Goal: Information Seeking & Learning: Check status

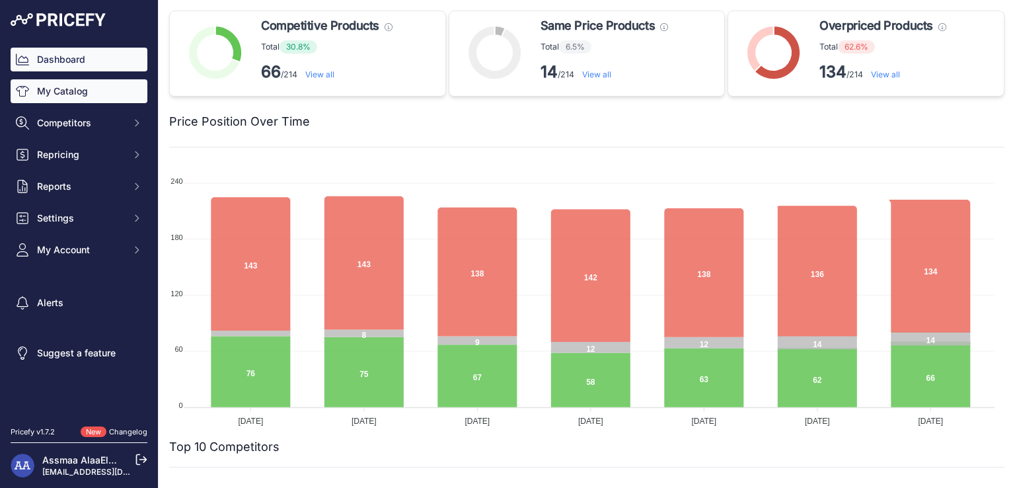
click at [87, 91] on link "My Catalog" at bounding box center [79, 91] width 137 height 24
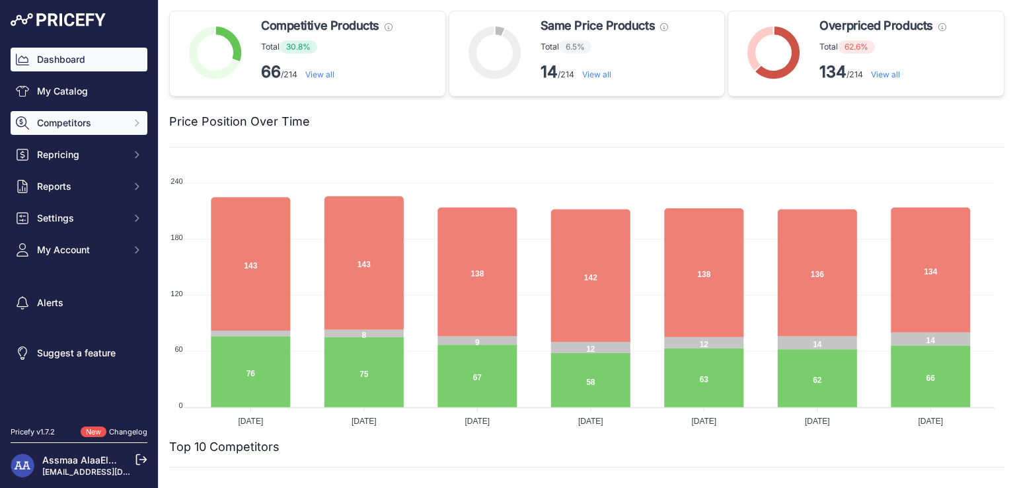
click at [95, 118] on span "Competitors" at bounding box center [80, 122] width 87 height 13
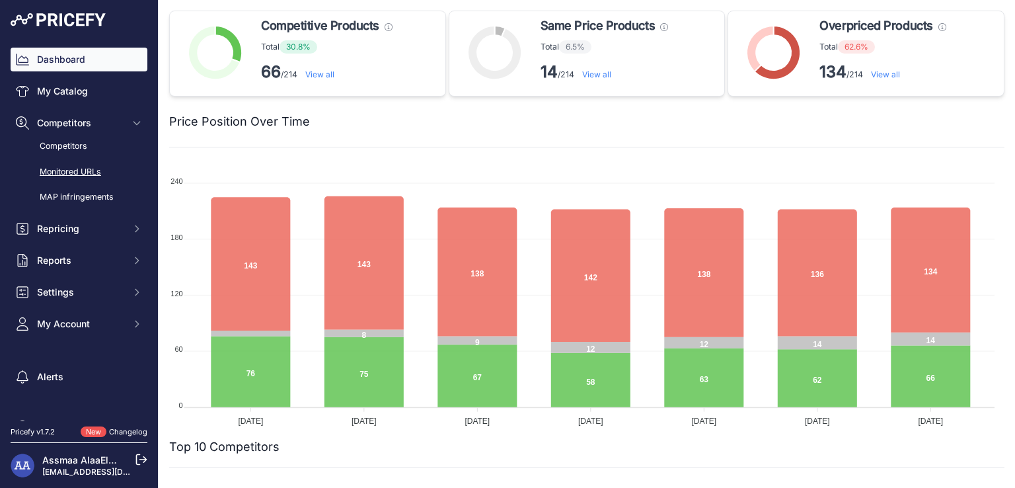
click at [85, 178] on link "Monitored URLs" at bounding box center [79, 172] width 137 height 23
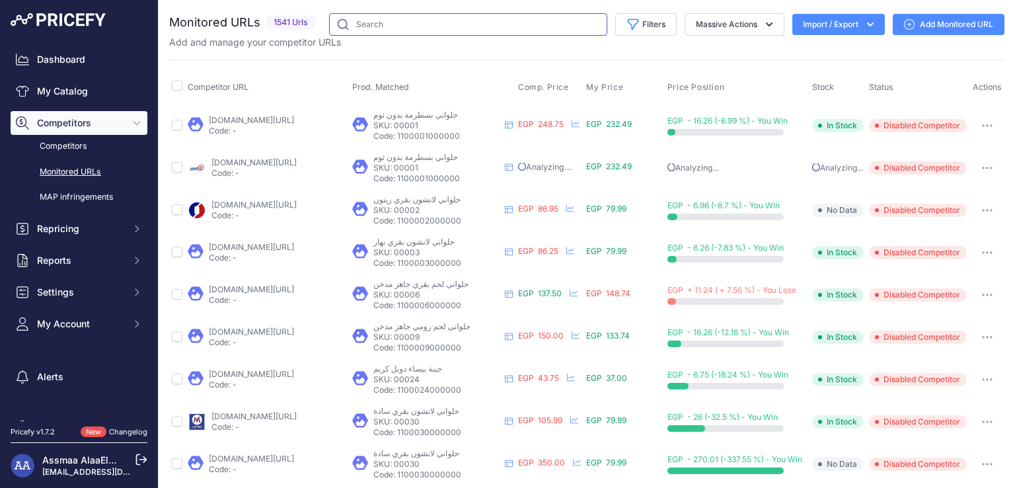
click at [351, 19] on input "text" at bounding box center [468, 24] width 278 height 22
paste input "1012779"
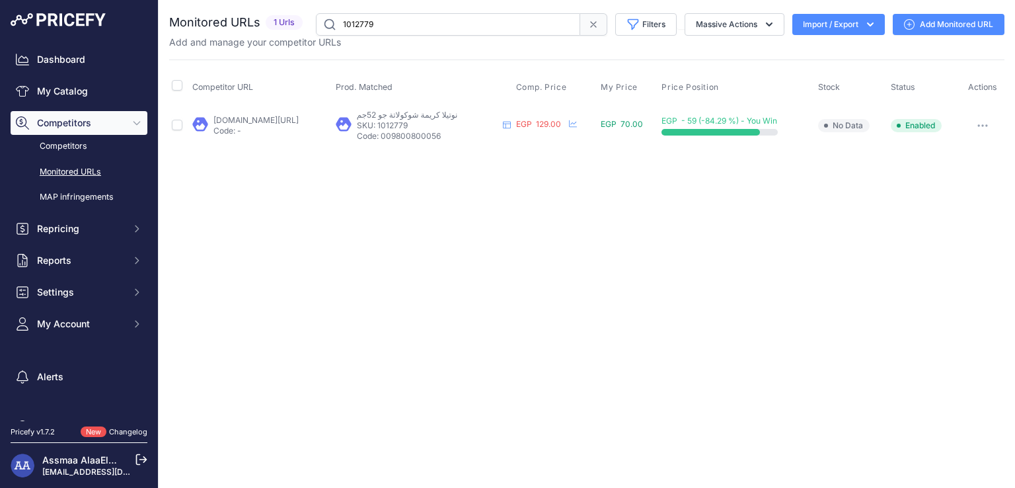
click at [222, 121] on link "amazon.eg/-/en/nutella-2202264-6-go-52g/dp/b001f6jlna?prirule_jdsnikfkfjsd=7684" at bounding box center [255, 120] width 85 height 10
drag, startPoint x: 385, startPoint y: 23, endPoint x: 219, endPoint y: 23, distance: 165.8
click at [219, 23] on div "Monitored URLs 1 Urls" at bounding box center [586, 24] width 835 height 22
paste input "22347"
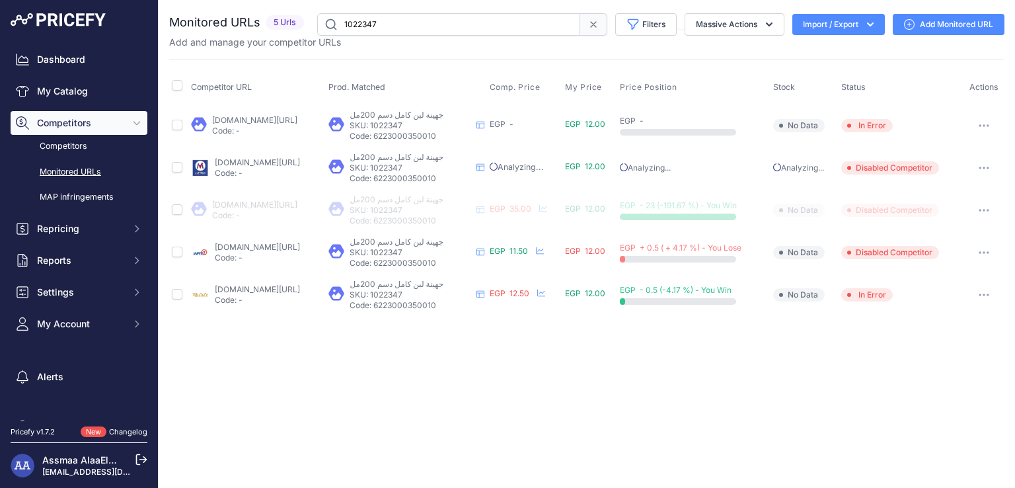
click at [218, 162] on link "metro-markets.com/product/juhayna-full-cream-milk---200ml/25789?prirule_jdsnikf…" at bounding box center [257, 162] width 85 height 10
drag, startPoint x: 383, startPoint y: 22, endPoint x: 293, endPoint y: 16, distance: 90.0
click at [293, 16] on div "Monitored URLs 5 Urls" at bounding box center [586, 24] width 835 height 22
paste input "02432"
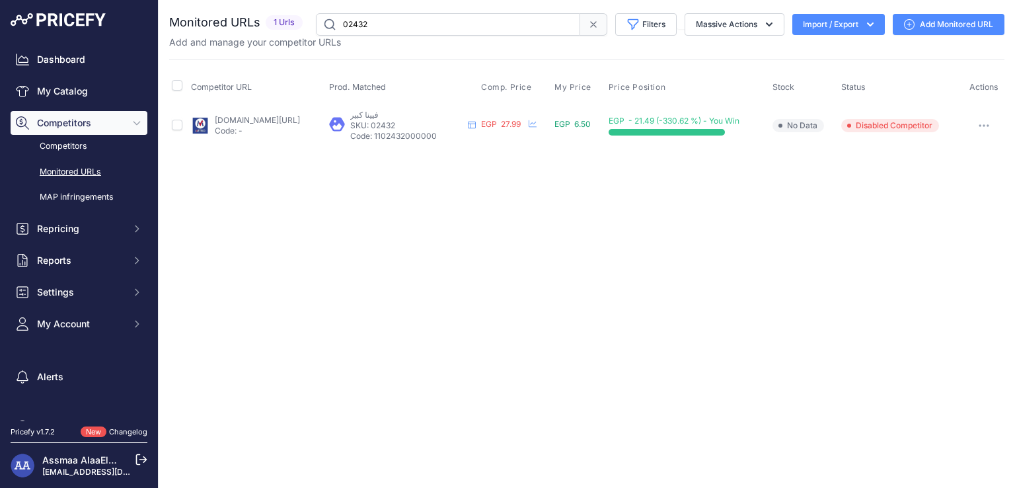
click at [237, 117] on link "metro-markets.com/product/metro-vienna-large---1pc/28656?prirule_jdsnikfkfjsd=7…" at bounding box center [257, 120] width 85 height 10
drag, startPoint x: 384, startPoint y: 21, endPoint x: 314, endPoint y: 28, distance: 69.7
click at [316, 28] on input "02432" at bounding box center [448, 24] width 264 height 22
paste input "1091"
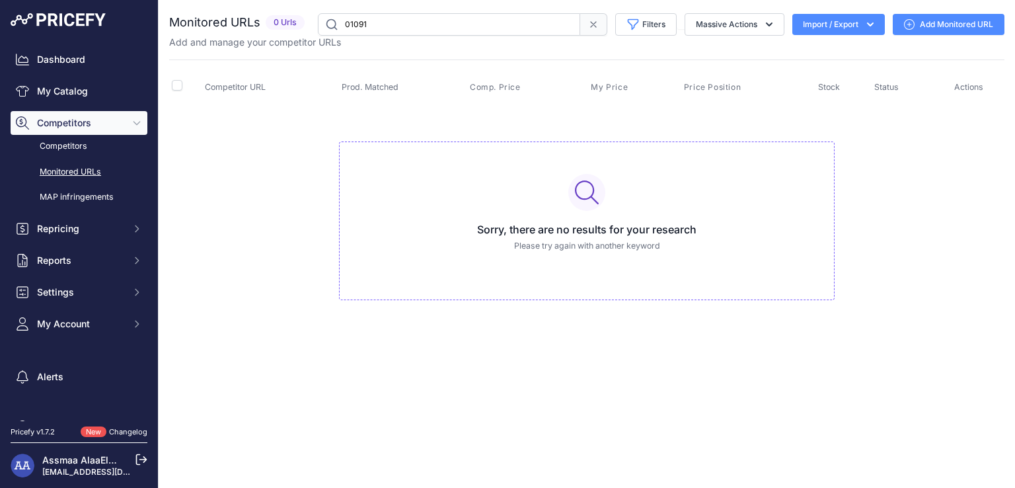
drag, startPoint x: 381, startPoint y: 26, endPoint x: 323, endPoint y: 21, distance: 57.7
click at [323, 21] on input "01091" at bounding box center [449, 24] width 262 height 22
paste input "1101092000000"
drag, startPoint x: 418, startPoint y: 26, endPoint x: 288, endPoint y: 9, distance: 130.5
click at [288, 9] on div "You are not connected to the internet. Monitored URLs" at bounding box center [586, 170] width 835 height 340
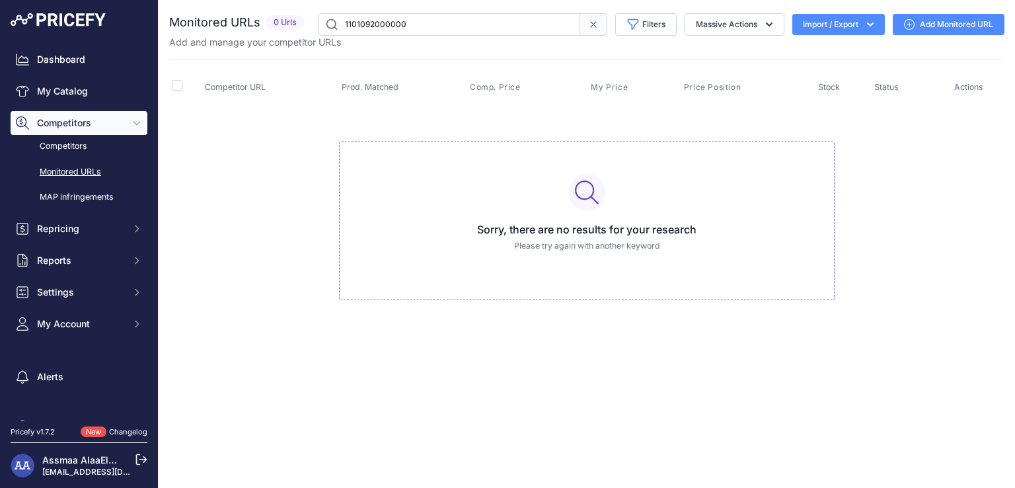
paste input "01092"
drag, startPoint x: 409, startPoint y: 19, endPoint x: 272, endPoint y: 19, distance: 137.4
click at [272, 19] on div "Monitored URLs 0 Urls" at bounding box center [586, 24] width 835 height 22
paste input "104763"
type input "1047632"
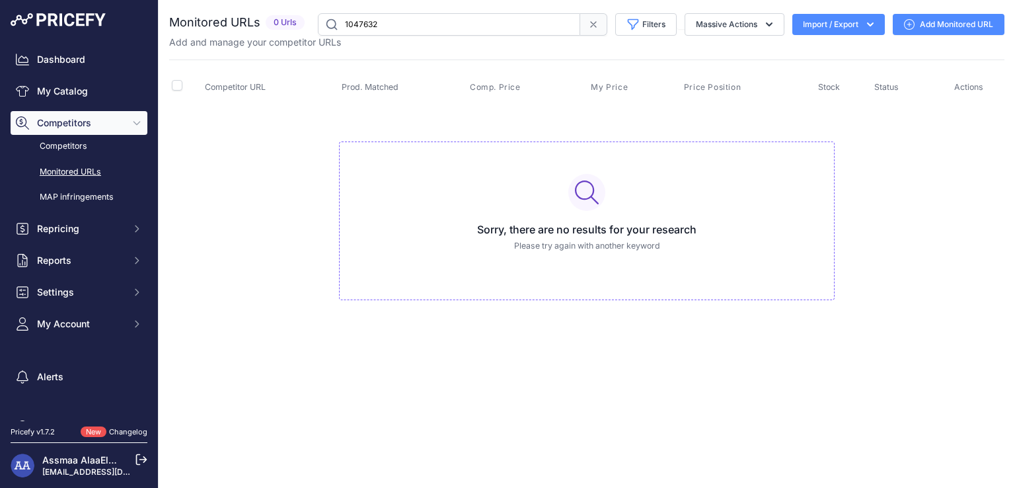
drag, startPoint x: 385, startPoint y: 24, endPoint x: 294, endPoint y: 18, distance: 91.4
click at [294, 18] on div "Monitored URLs 0 Urls" at bounding box center [586, 24] width 835 height 22
click at [64, 85] on link "My Catalog" at bounding box center [79, 91] width 137 height 24
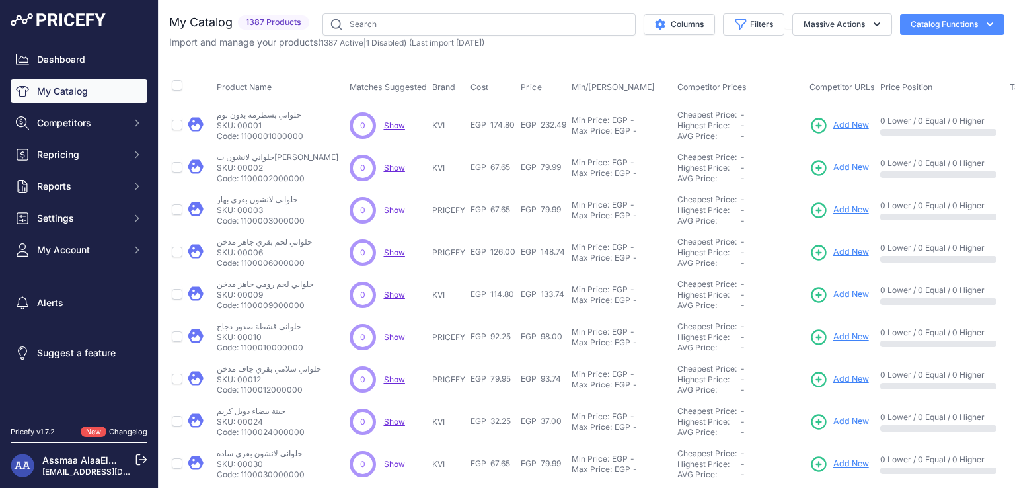
click at [403, 26] on input "text" at bounding box center [478, 24] width 313 height 22
type input "1047632"
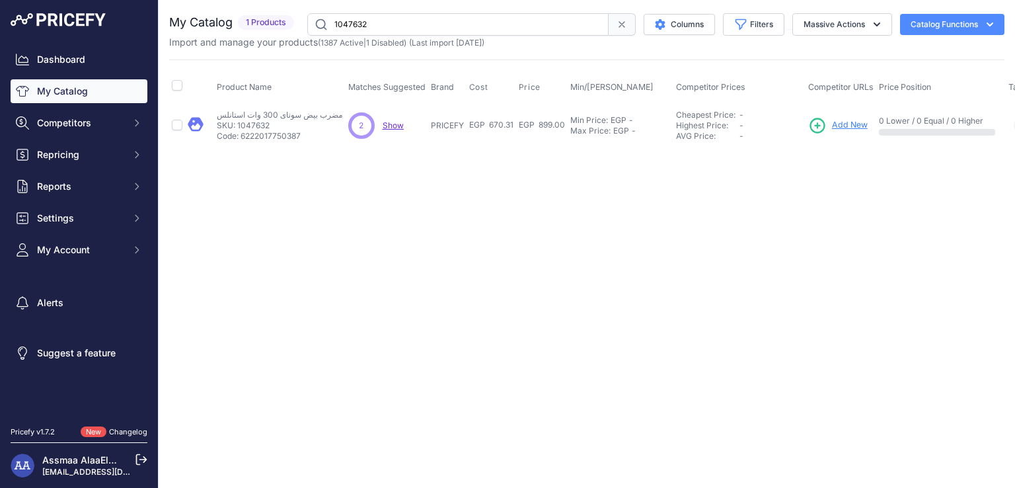
click at [397, 122] on span "Show" at bounding box center [393, 125] width 21 height 10
drag, startPoint x: 369, startPoint y: 29, endPoint x: 299, endPoint y: 28, distance: 69.4
click at [299, 28] on div "My Catalog 1 Products" at bounding box center [586, 24] width 835 height 22
click at [116, 122] on span "Competitors" at bounding box center [80, 122] width 87 height 13
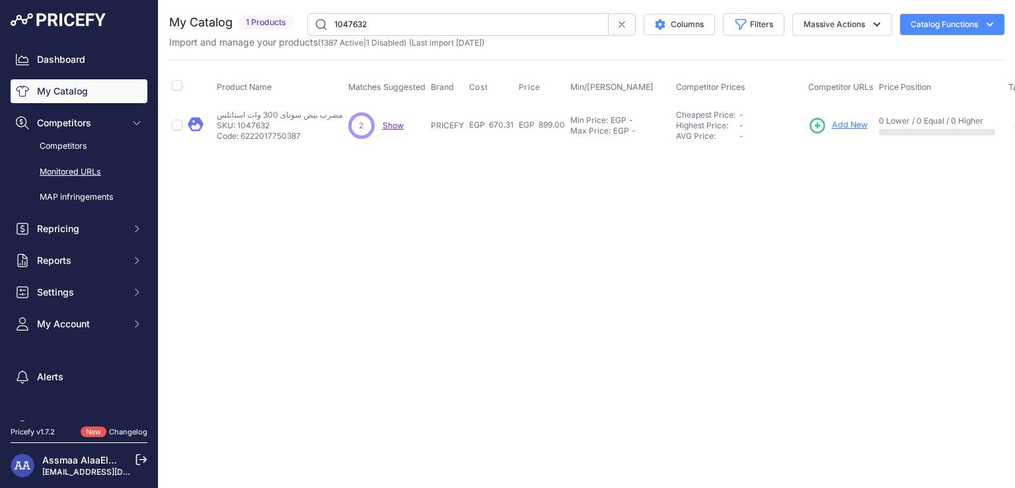
click at [71, 174] on link "Monitored URLs" at bounding box center [79, 172] width 137 height 23
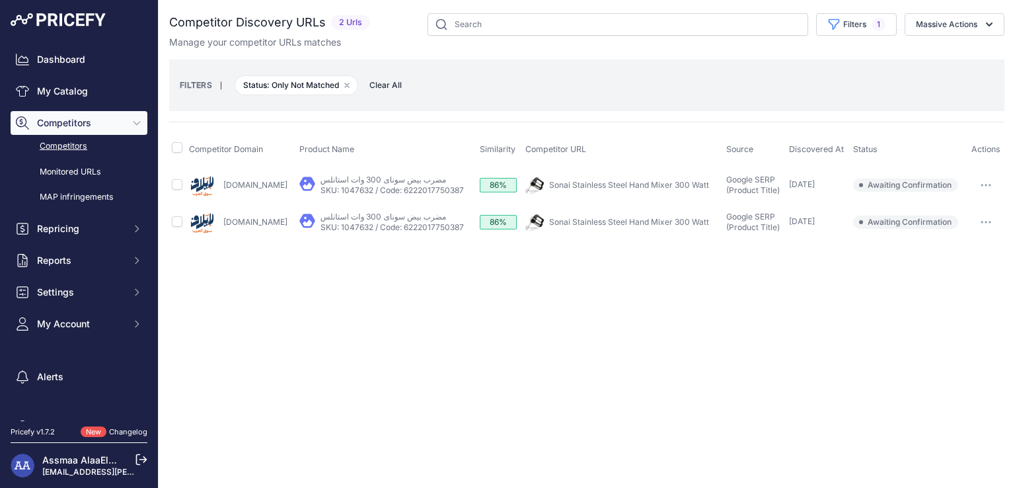
click at [206, 175] on img at bounding box center [202, 185] width 26 height 26
click at [204, 223] on img at bounding box center [202, 222] width 26 height 26
click at [344, 181] on link "مضرب بيض سوناى 300 وات استانلس" at bounding box center [383, 179] width 126 height 10
click at [236, 181] on link "Elafmarket.com" at bounding box center [255, 185] width 64 height 10
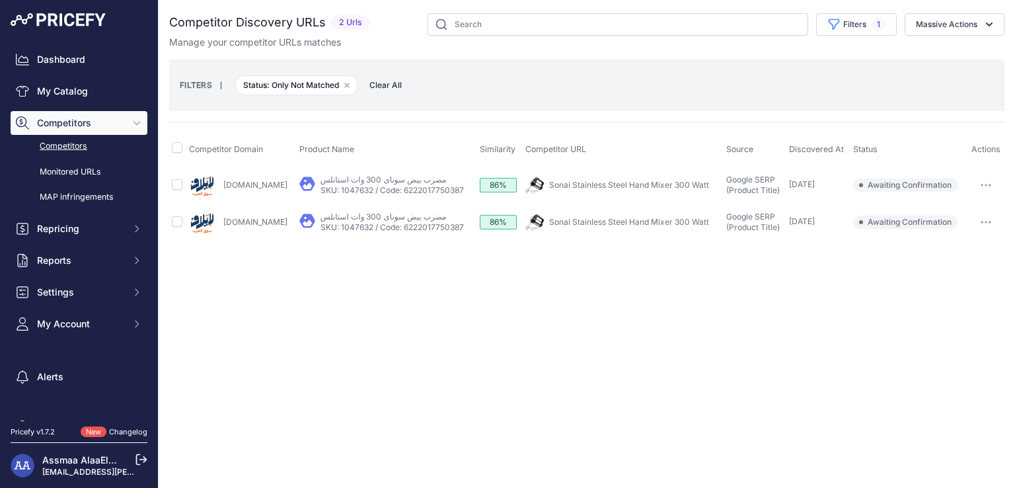
click at [240, 219] on link "Test.elafmarket.com" at bounding box center [255, 222] width 64 height 10
click at [986, 178] on button "button" at bounding box center [986, 185] width 26 height 18
click at [794, 293] on div "Close You are not connected to the internet." at bounding box center [587, 244] width 856 height 488
click at [998, 218] on button "button" at bounding box center [986, 222] width 26 height 18
click at [748, 279] on div "Close You are not connected to the internet." at bounding box center [587, 244] width 856 height 488
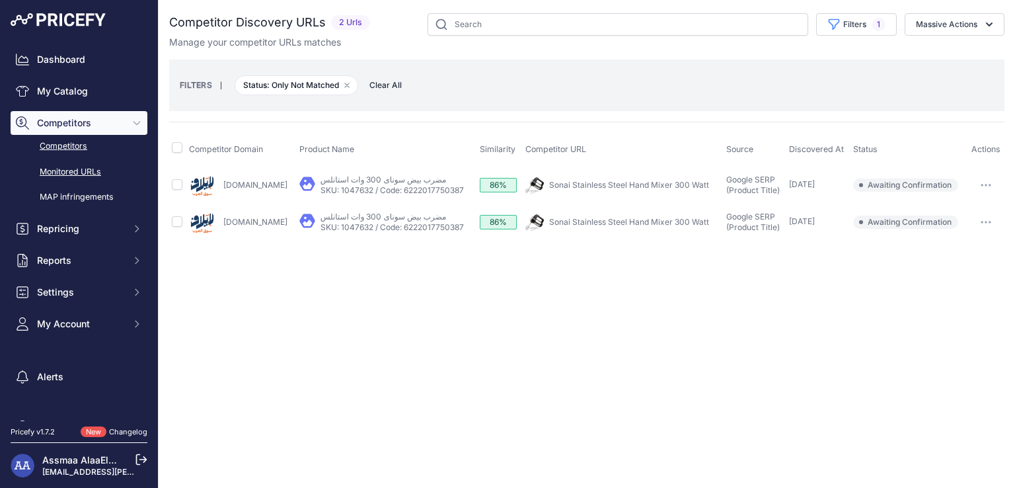
click at [96, 168] on link "Monitored URLs" at bounding box center [79, 172] width 137 height 23
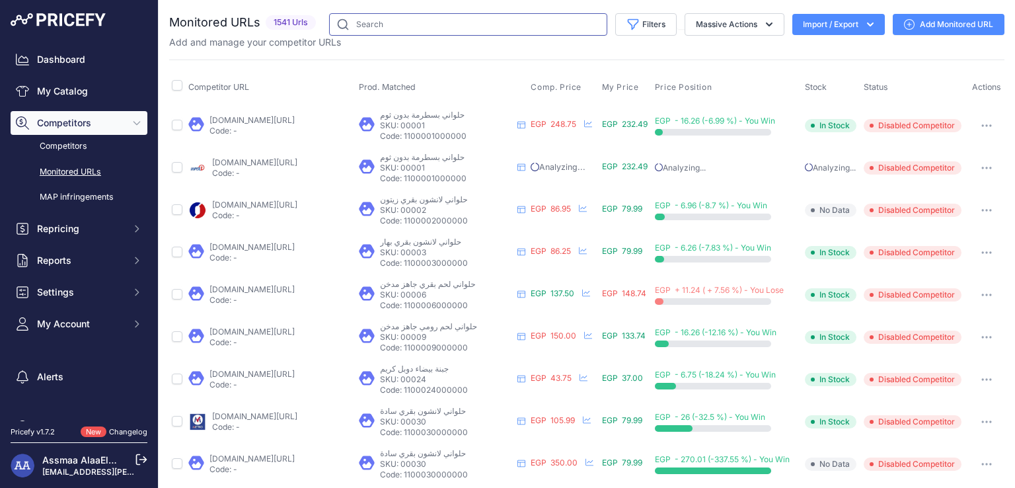
click at [385, 26] on input "text" at bounding box center [468, 24] width 278 height 22
paste input "1047632"
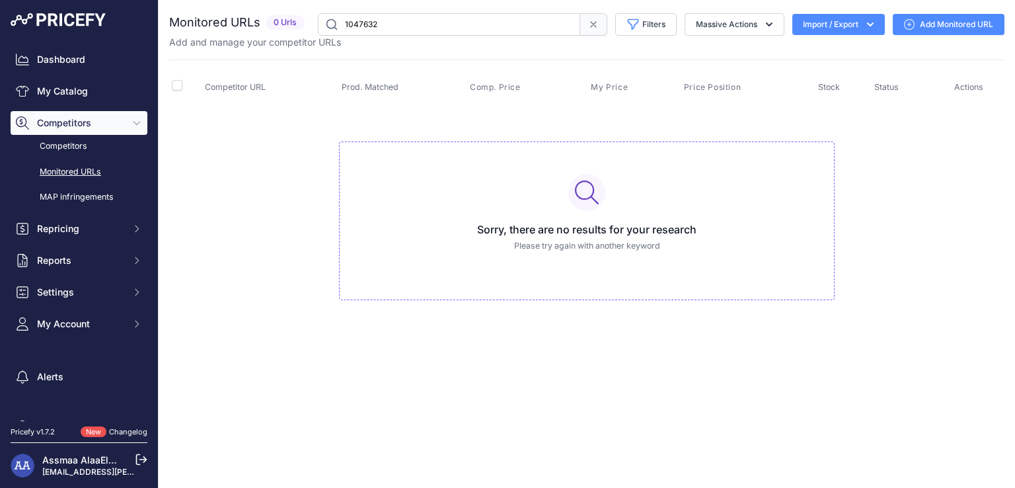
drag, startPoint x: 450, startPoint y: 22, endPoint x: 291, endPoint y: 36, distance: 159.8
click at [291, 36] on div "Monitored URLs 0 Urls" at bounding box center [586, 31] width 835 height 36
paste input "1458"
type input "1014582"
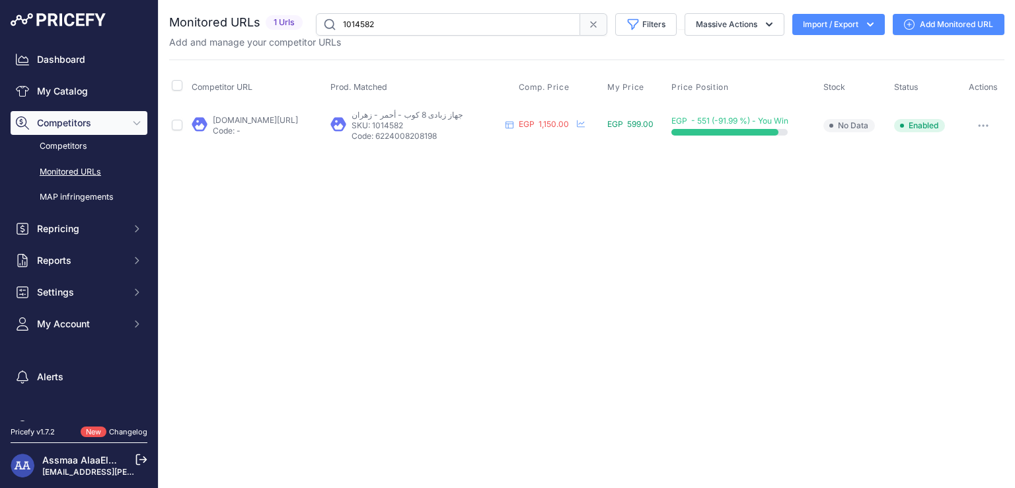
click at [242, 120] on link "[DOMAIN_NAME][URL]" at bounding box center [255, 120] width 85 height 10
